Goal: Task Accomplishment & Management: Use online tool/utility

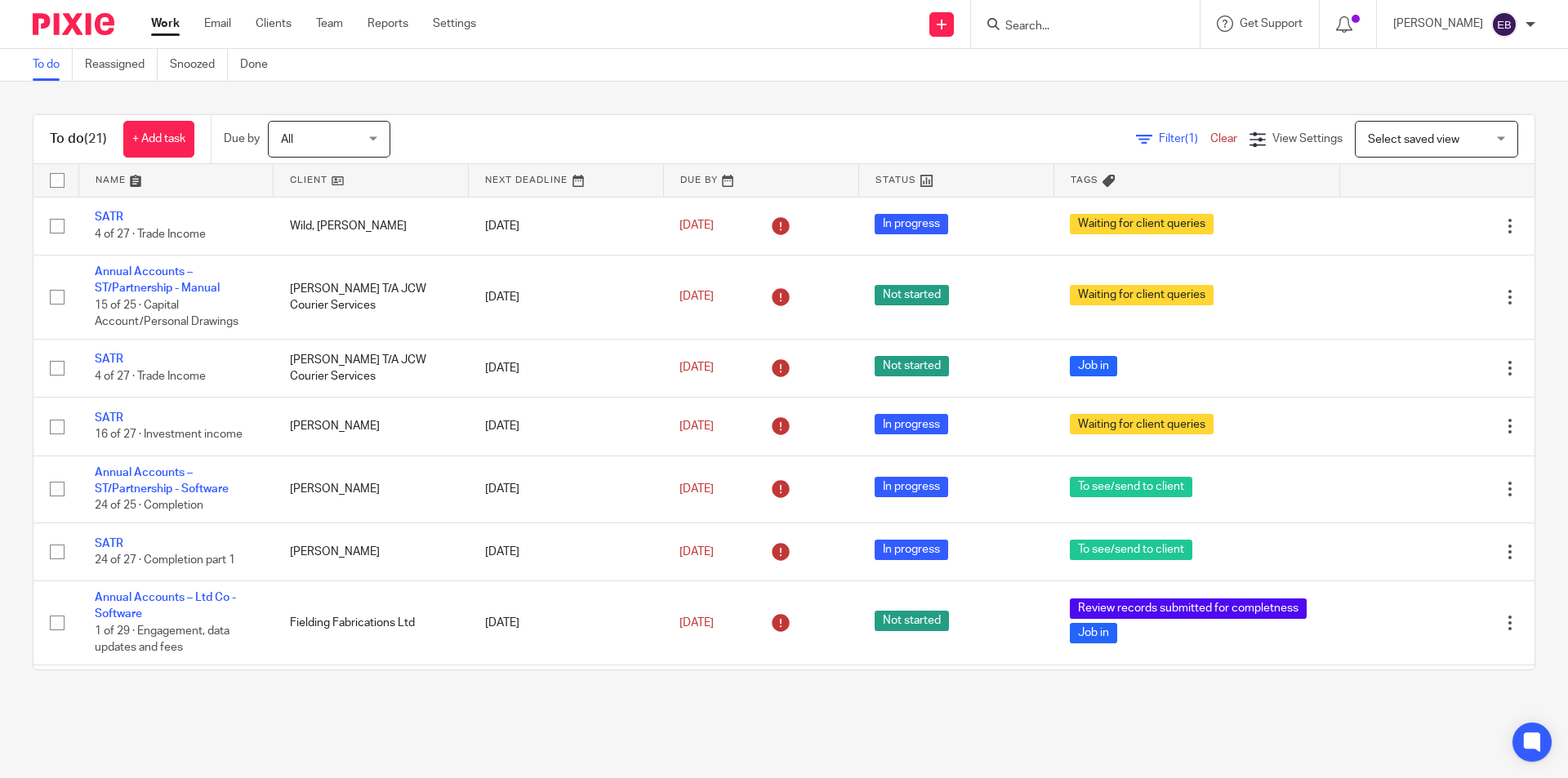
click at [1079, 20] on input "Search" at bounding box center [1077, 26] width 147 height 15
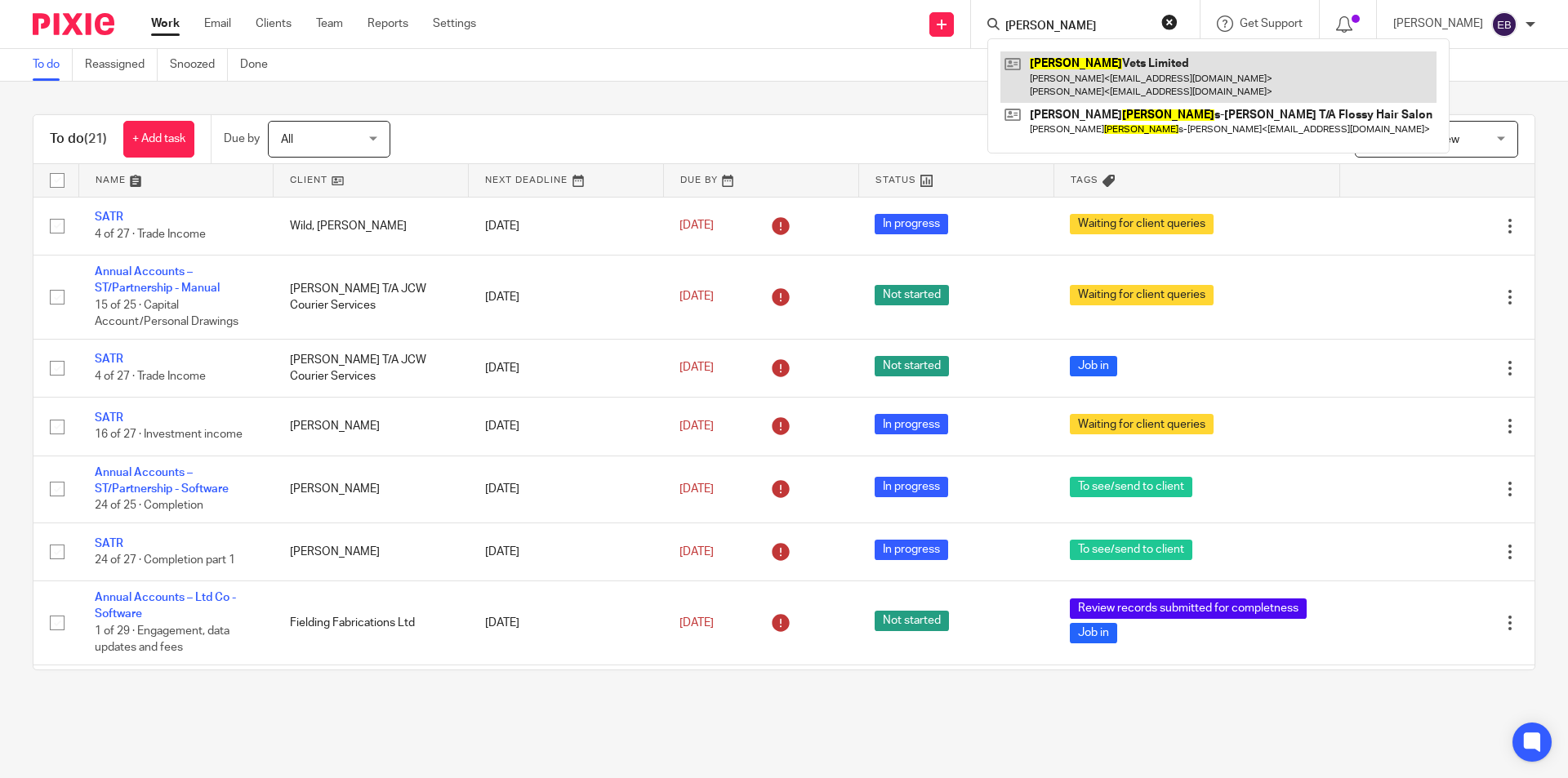
type input "bowland"
click at [1066, 66] on link at bounding box center [1218, 77] width 436 height 51
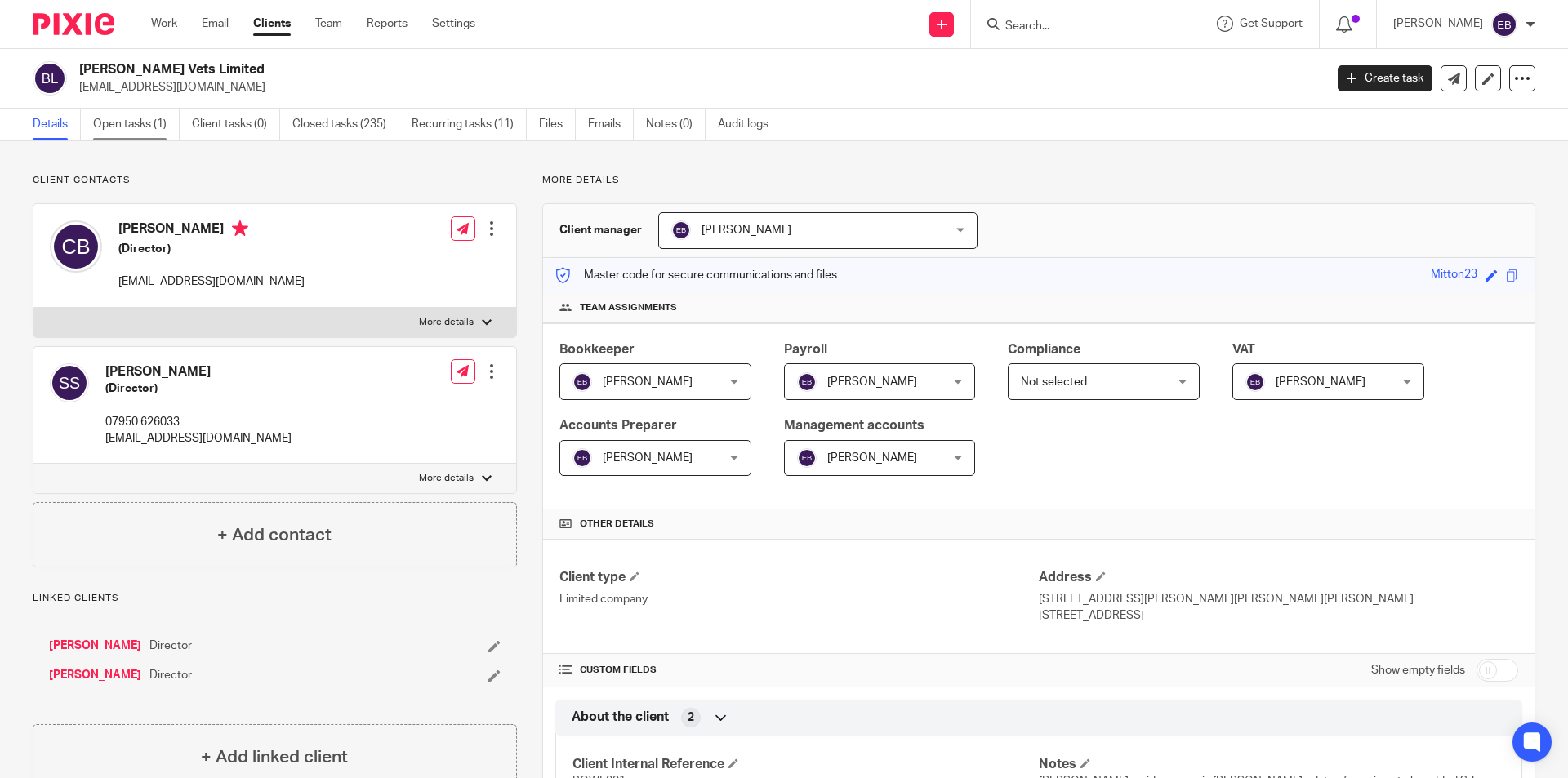
click at [127, 116] on link "Open tasks (1)" at bounding box center [136, 124] width 87 height 32
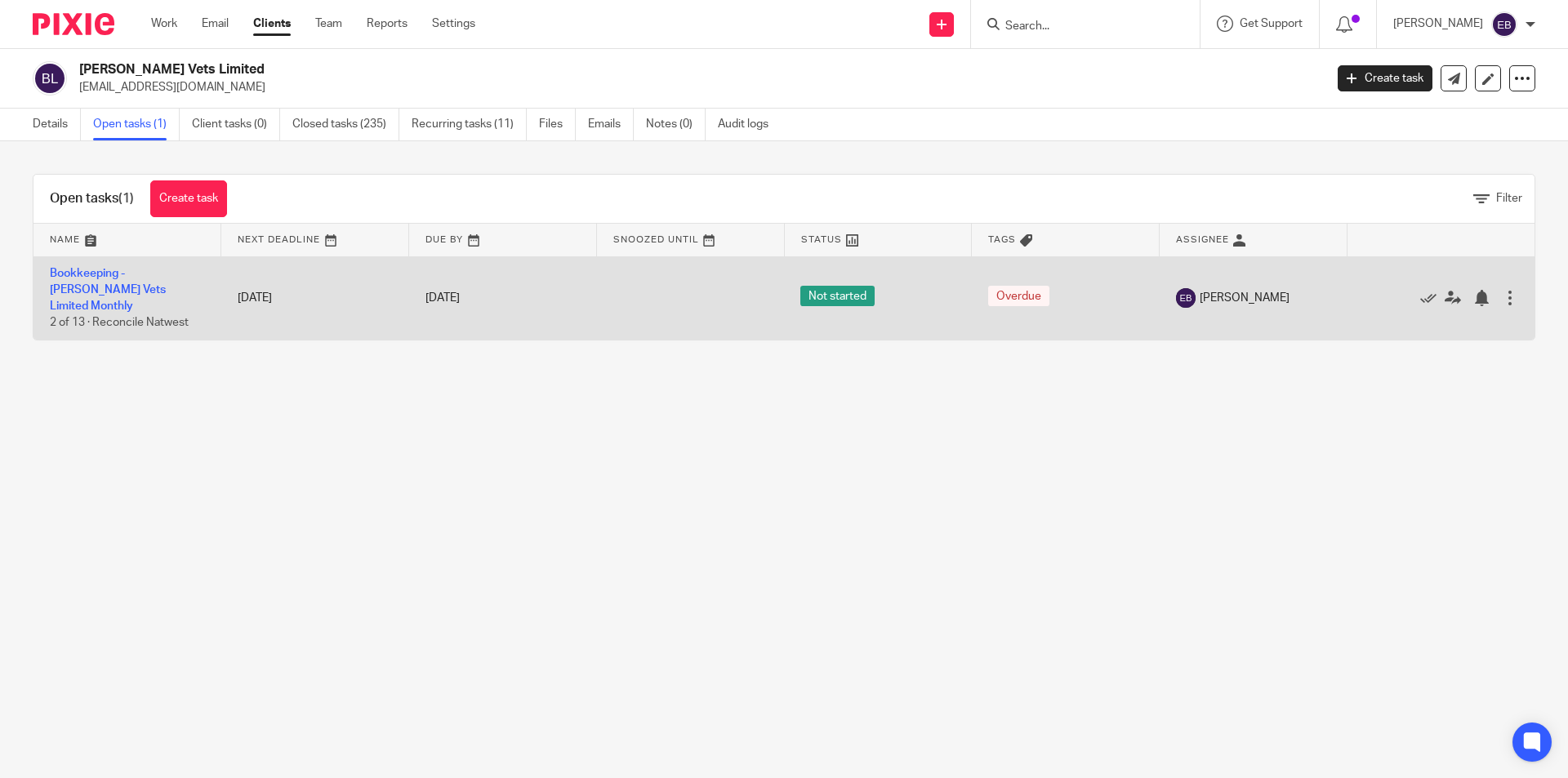
click at [97, 281] on td "Bookkeeping - Bowland Vets Limited Monthly 2 of 13 · Reconcile Natwest" at bounding box center [127, 297] width 188 height 83
click at [82, 272] on link "Bookkeeping - [PERSON_NAME] Vets Limited Monthly" at bounding box center [108, 290] width 116 height 45
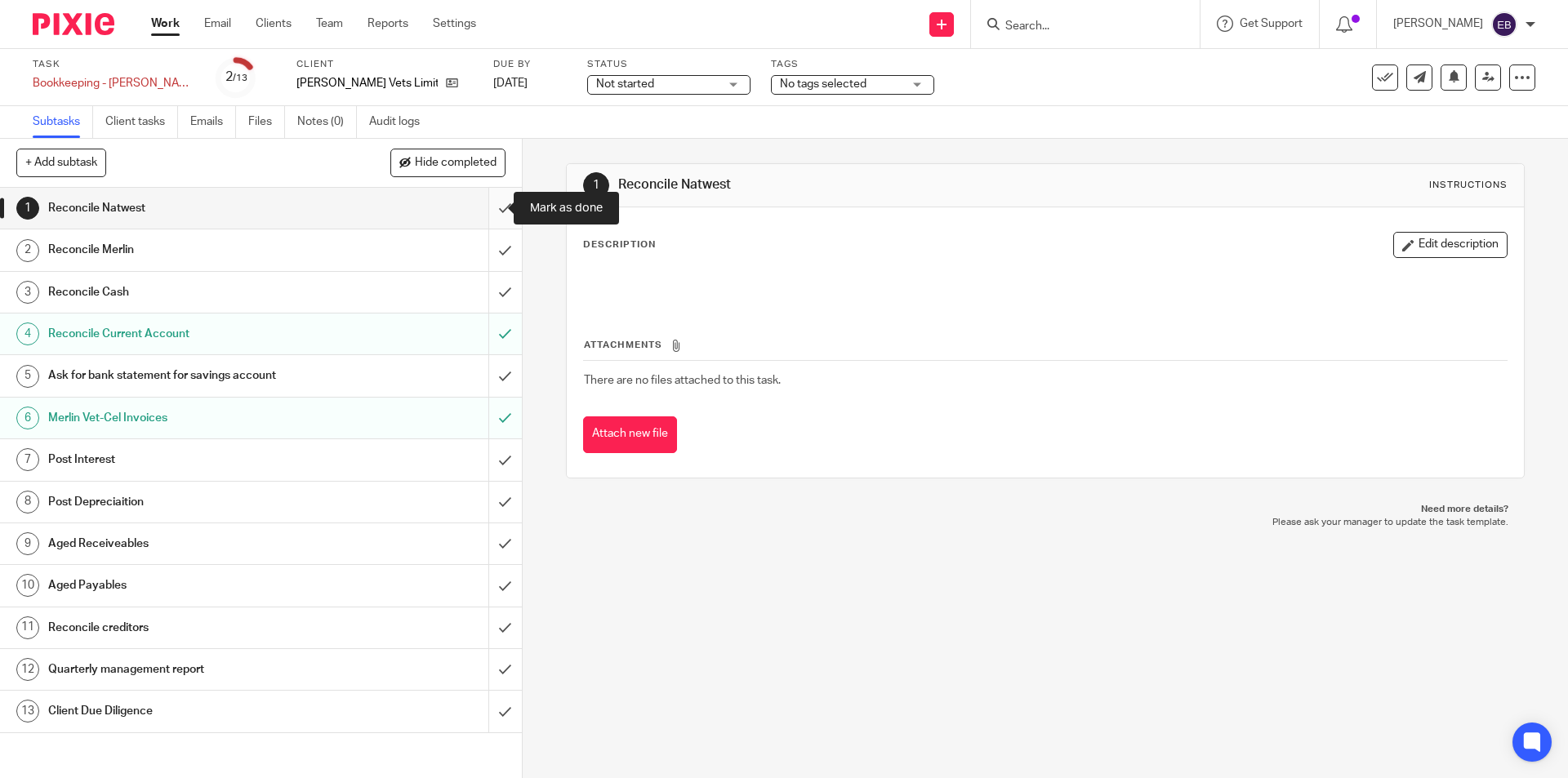
click at [503, 205] on input "submit" at bounding box center [261, 208] width 522 height 41
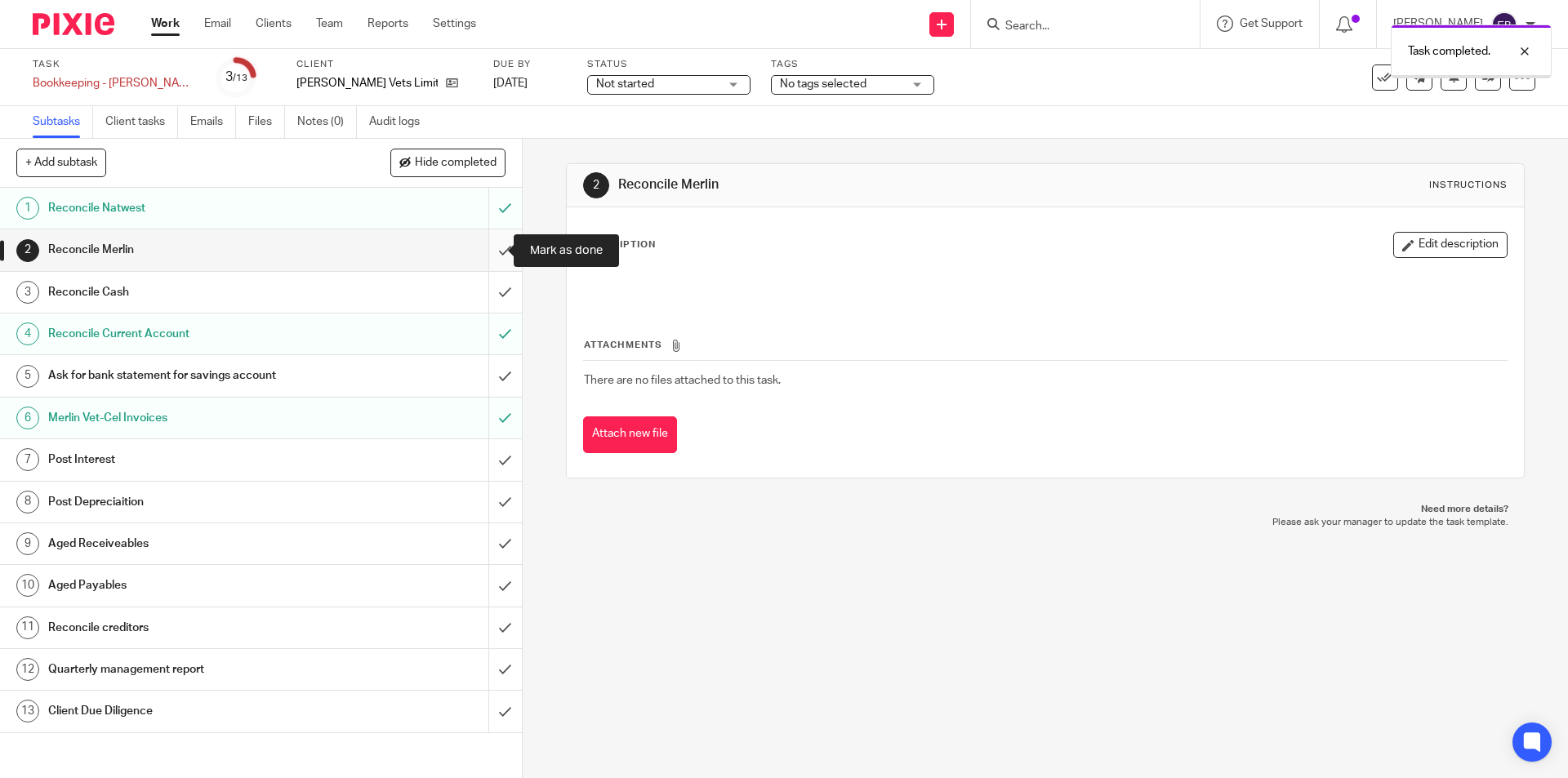
click at [494, 250] on input "submit" at bounding box center [261, 250] width 522 height 41
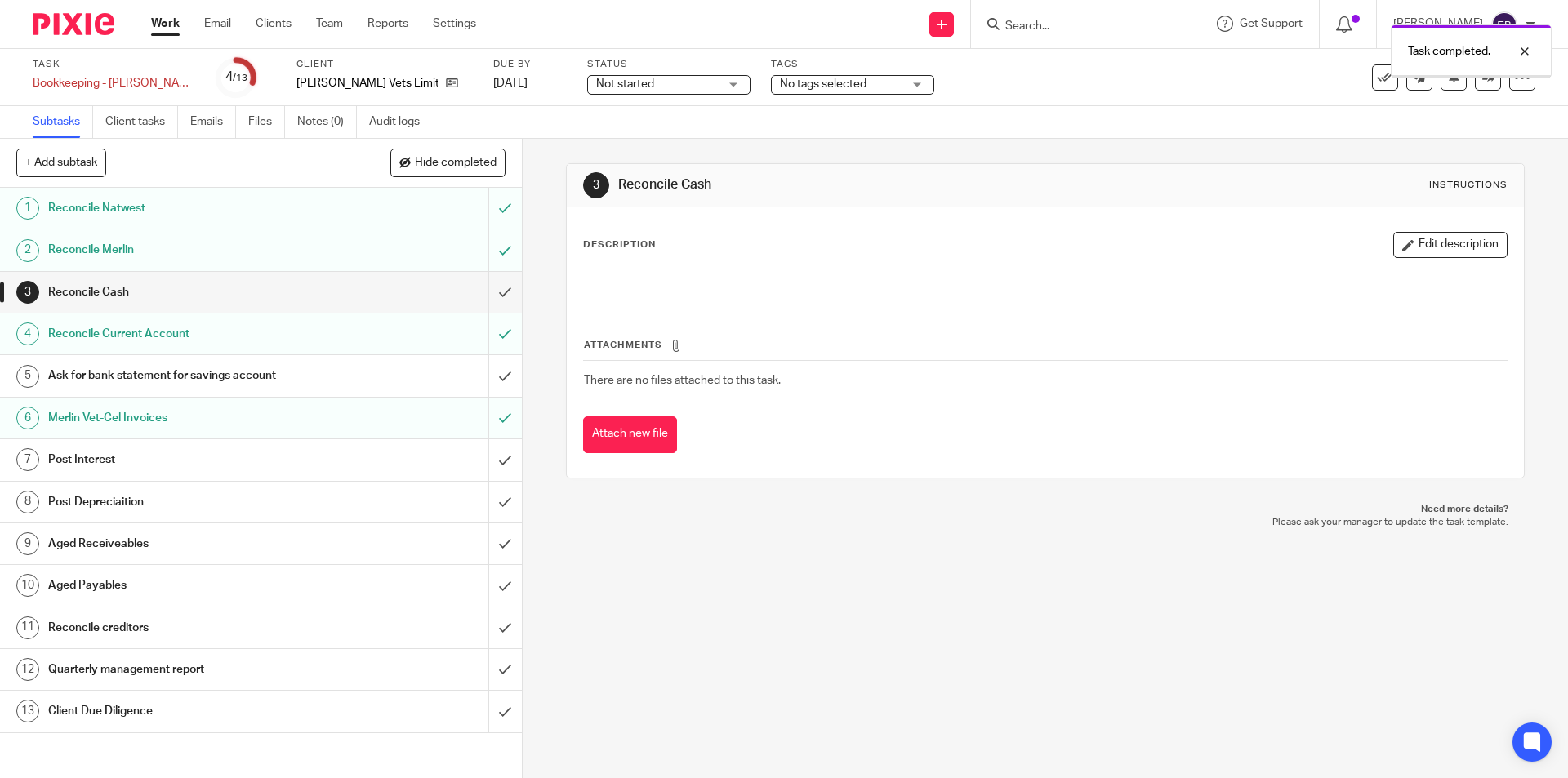
click at [483, 295] on input "submit" at bounding box center [261, 292] width 522 height 41
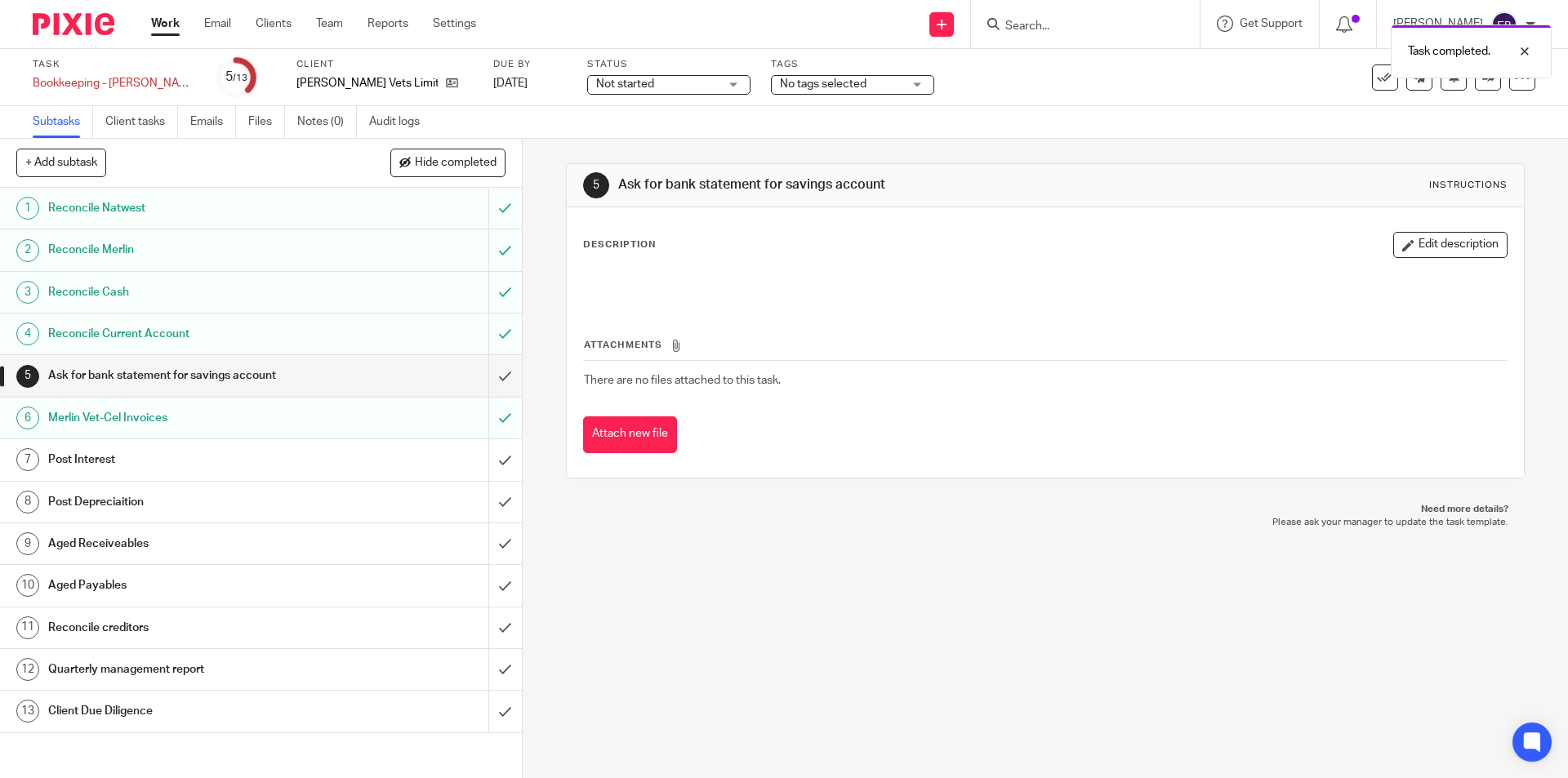
click at [147, 502] on h1 "Post Depreciaition" at bounding box center [189, 501] width 283 height 24
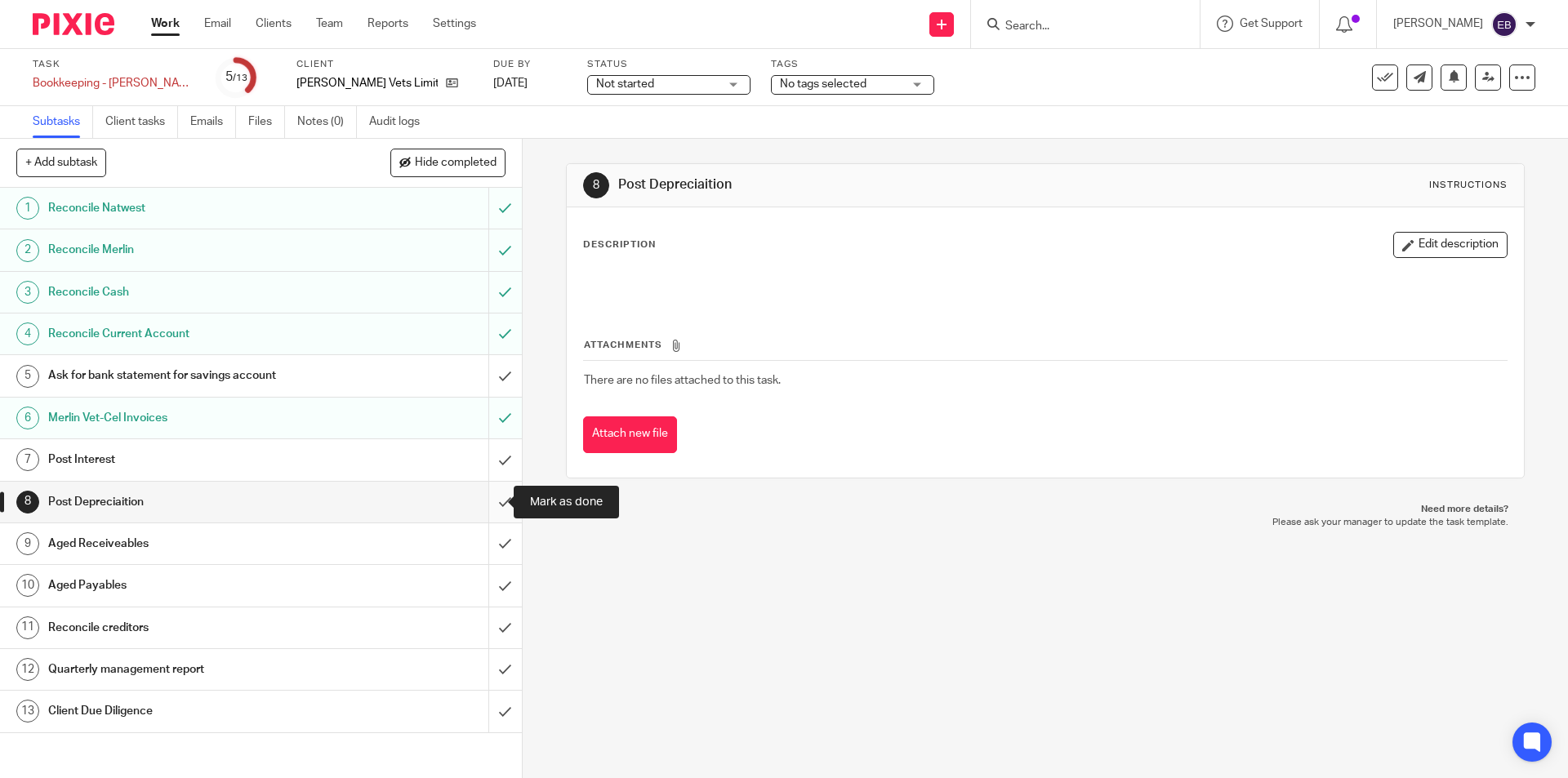
click at [488, 508] on input "submit" at bounding box center [261, 502] width 522 height 41
